Goal: Information Seeking & Learning: Understand process/instructions

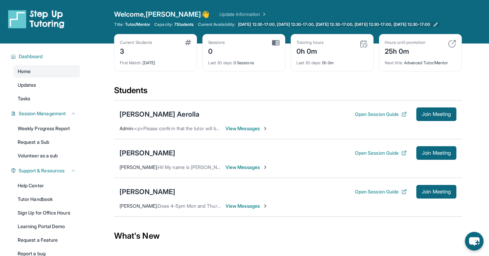
click at [319, 27] on span "[DATE] 12:30-17:00, [DATE] 12:30-17:00, [DATE] 12:30-17:00, [DATE] 12:30-17:00,…" at bounding box center [334, 24] width 192 height 5
click at [280, 165] on div "[PERSON_NAME] Open Session Guide Join Meeting [PERSON_NAME] : Hi! My name is [P…" at bounding box center [287, 158] width 347 height 39
click at [287, 171] on div "[PERSON_NAME] Open Session Guide Join Meeting [PERSON_NAME] : Hi! My name is [P…" at bounding box center [287, 158] width 347 height 39
click at [47, 101] on link "Tasks" at bounding box center [47, 98] width 67 height 12
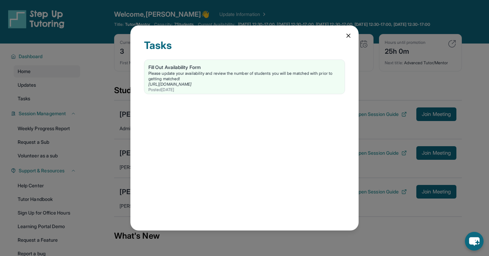
click at [346, 37] on icon at bounding box center [347, 35] width 3 height 3
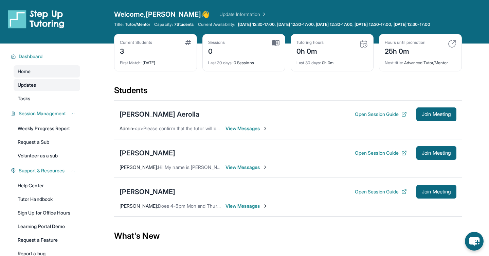
click at [45, 91] on link "Updates" at bounding box center [47, 85] width 67 height 12
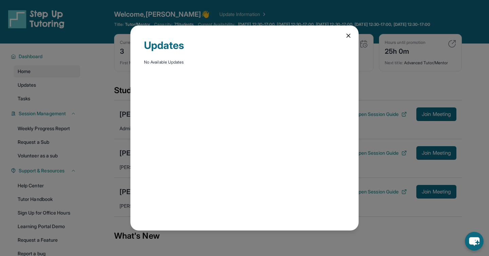
click at [349, 35] on icon at bounding box center [347, 35] width 3 height 3
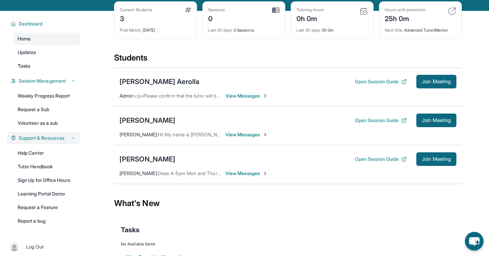
scroll to position [59, 0]
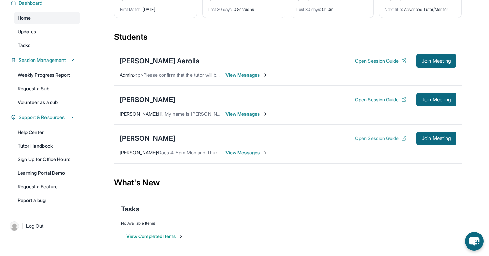
click at [369, 138] on button "Open Session Guide" at bounding box center [381, 138] width 52 height 7
click at [366, 98] on button "Open Session Guide" at bounding box center [381, 99] width 52 height 7
click at [139, 61] on div "[PERSON_NAME] Aerolla" at bounding box center [159, 61] width 80 height 10
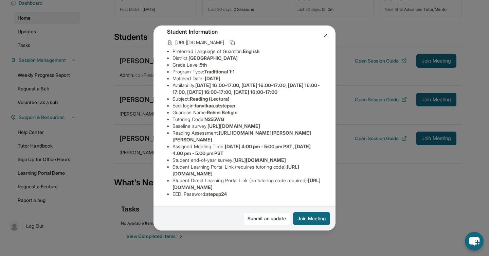
scroll to position [101, 0]
click at [325, 36] on img at bounding box center [324, 35] width 5 height 5
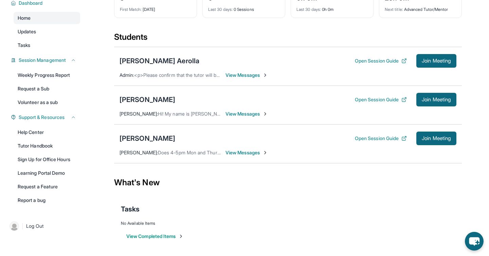
click at [285, 39] on div "Students" at bounding box center [287, 39] width 347 height 15
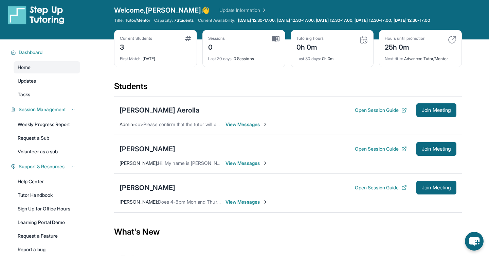
scroll to position [0, 0]
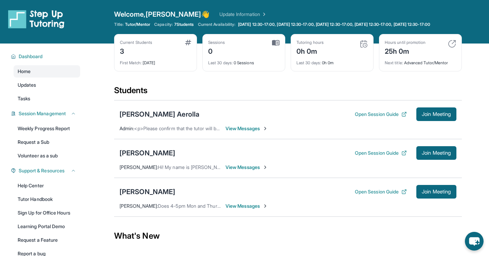
click at [242, 91] on div "Students" at bounding box center [287, 92] width 347 height 15
click at [257, 85] on div "Current Students 3 First Match : [DATE] Sessions 0 Last 30 days : 0 Sessions Tu…" at bounding box center [287, 59] width 347 height 51
click at [271, 85] on div "Current Students 3 First Match : [DATE] Sessions 0 Last 30 days : 0 Sessions Tu…" at bounding box center [287, 59] width 347 height 51
